Goal: Task Accomplishment & Management: Manage account settings

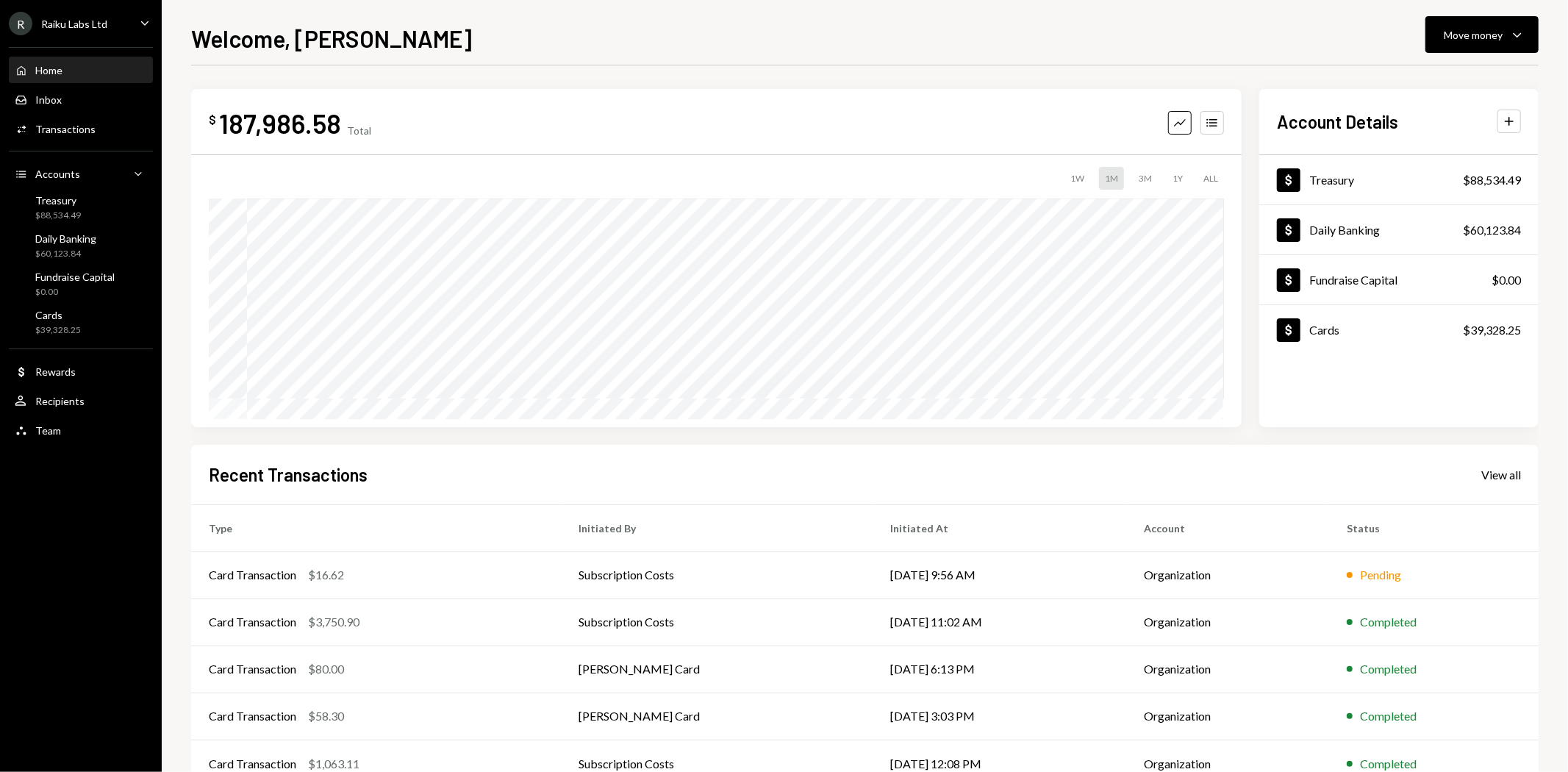
click at [56, 28] on div "Raiku Labs Ltd" at bounding box center [74, 23] width 66 height 12
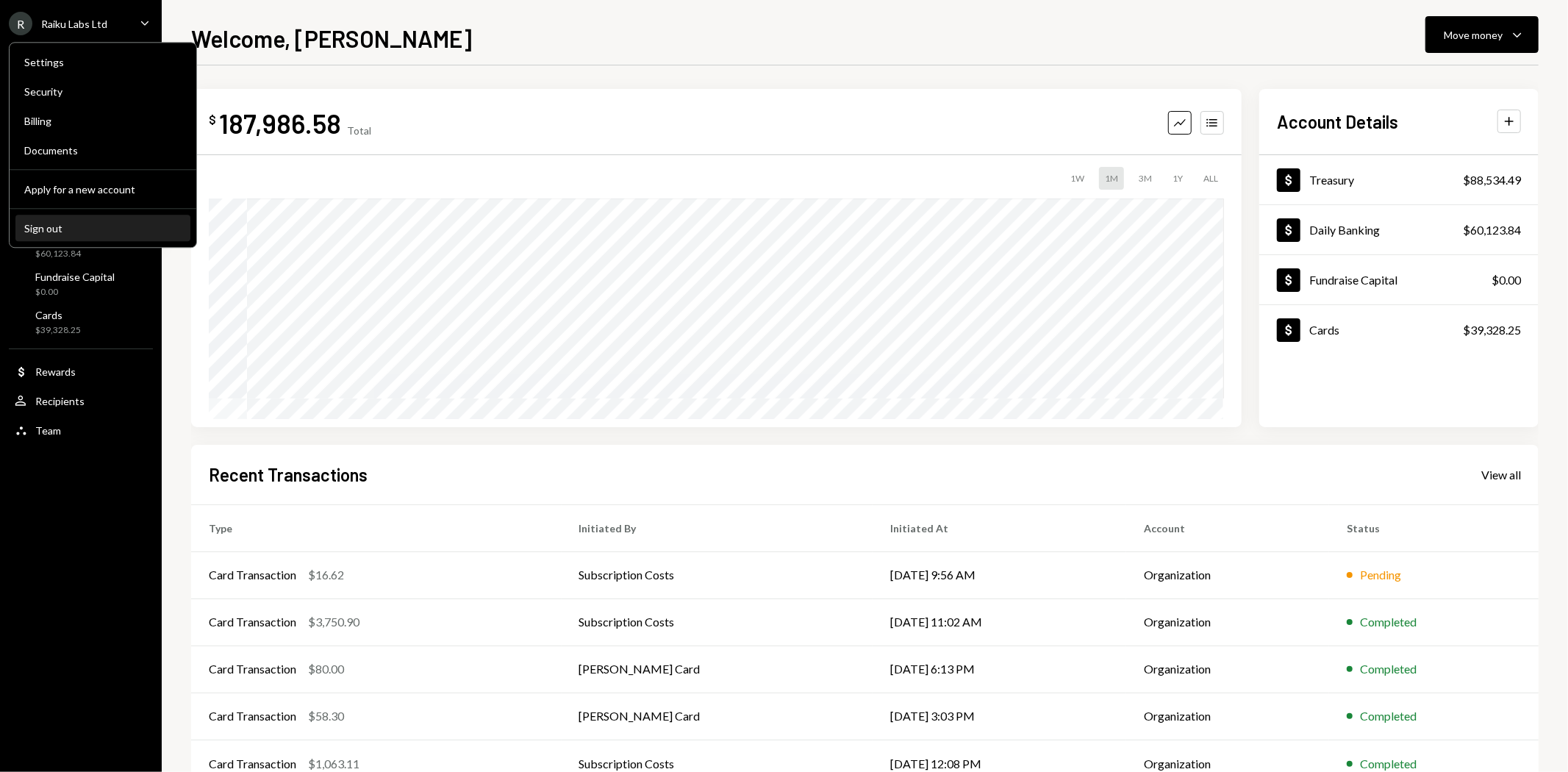
click at [52, 225] on div "Sign out" at bounding box center [103, 227] width 157 height 12
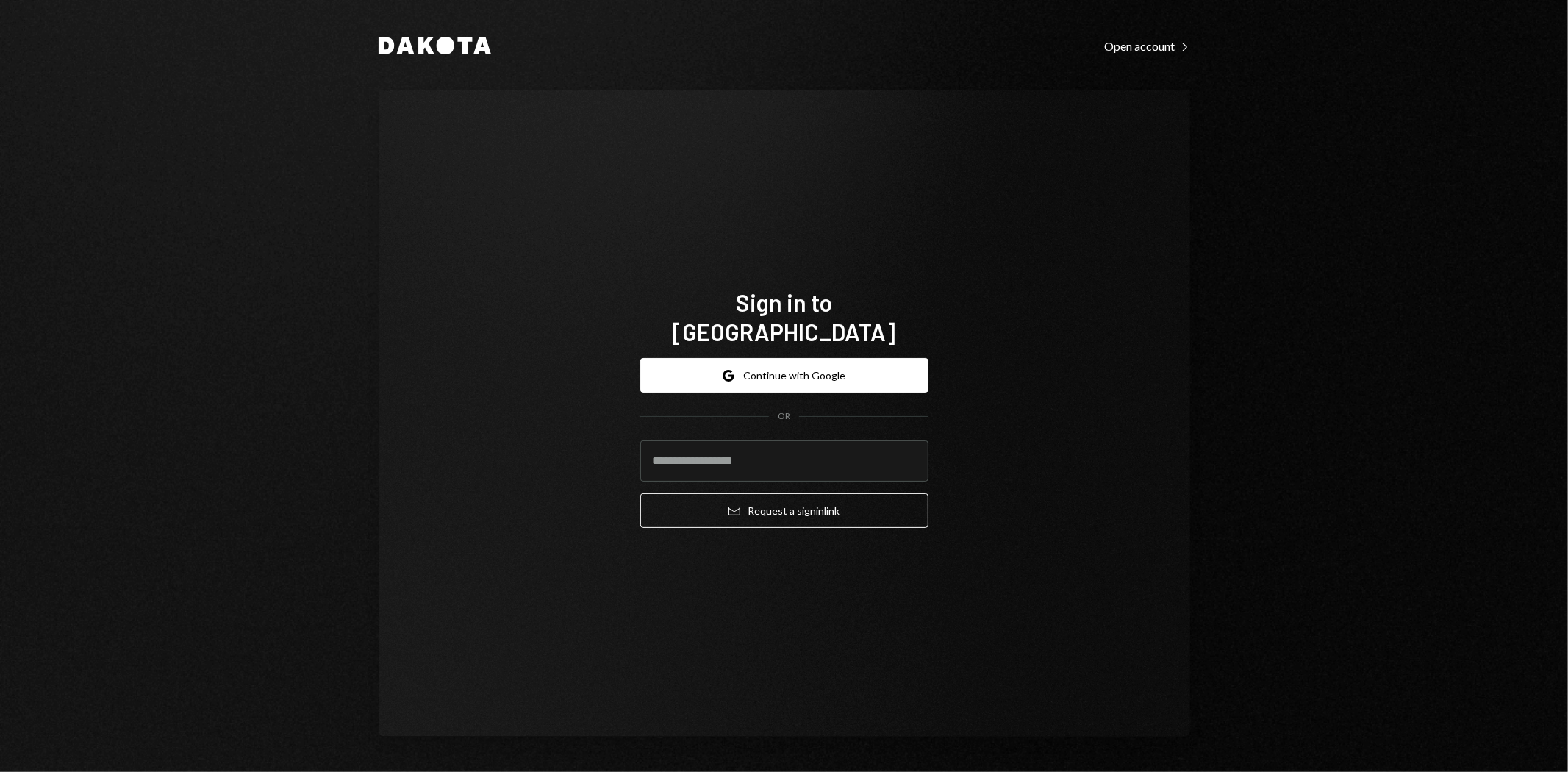
type input "**********"
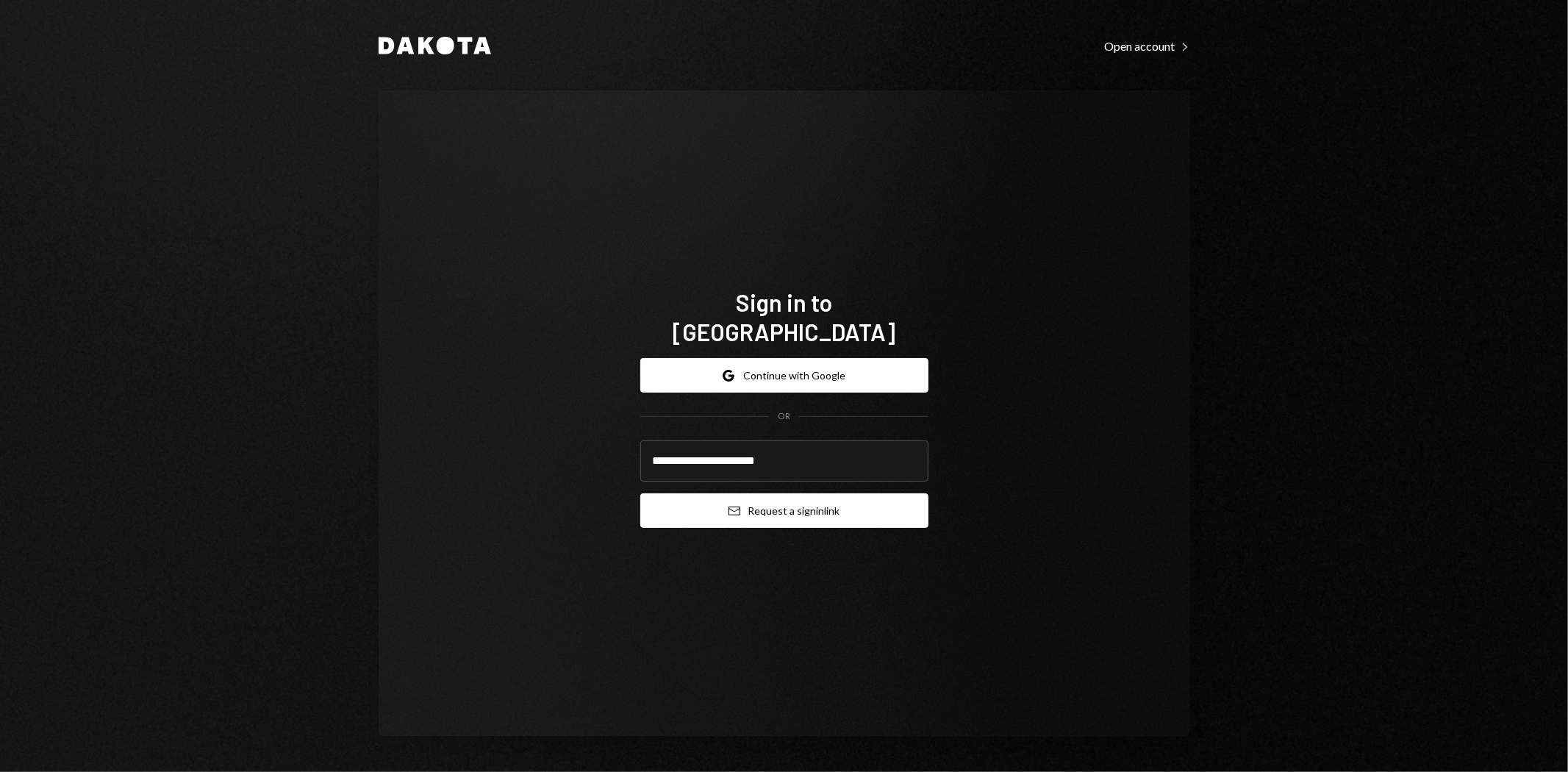
click at [818, 502] on button "Email Request a sign in link" at bounding box center [784, 510] width 288 height 35
